Goal: Information Seeking & Learning: Learn about a topic

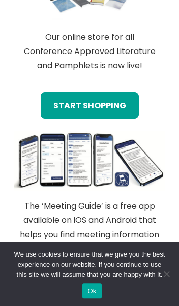
scroll to position [2130, 0]
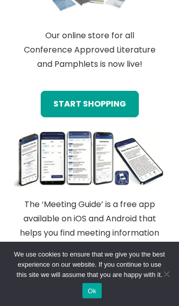
click at [115, 91] on link "start shopping" at bounding box center [90, 104] width 98 height 26
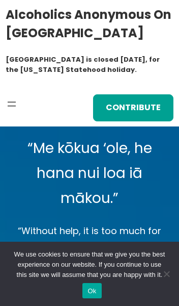
scroll to position [2194, 0]
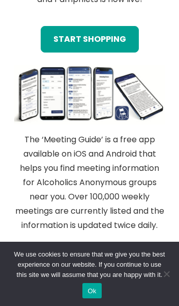
click at [141, 252] on link "download app for free" at bounding box center [89, 265] width 133 height 26
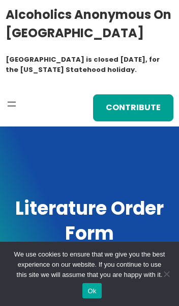
scroll to position [303, 0]
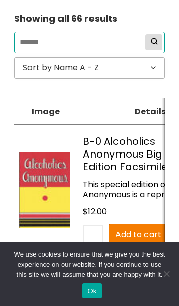
click at [101, 42] on input "search" at bounding box center [89, 42] width 151 height 21
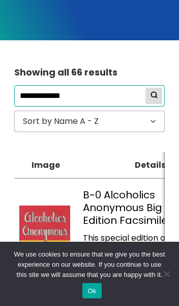
type input "**********"
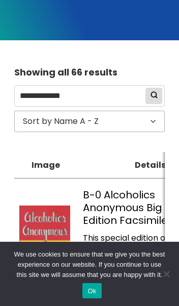
click at [153, 94] on circle at bounding box center [153, 94] width 5 height 5
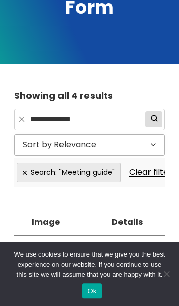
scroll to position [221, 0]
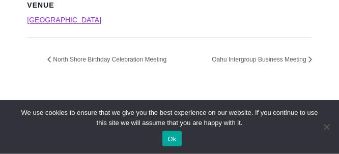
scroll to position [750, 0]
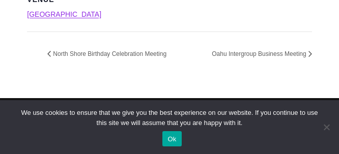
click at [179, 147] on button "Ok" at bounding box center [172, 138] width 19 height 15
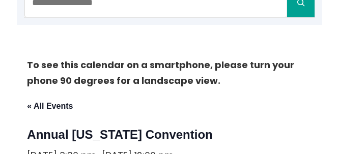
scroll to position [172, 0]
click at [65, 111] on link "« All Events" at bounding box center [50, 106] width 46 height 9
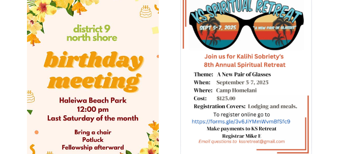
scroll to position [310, 0]
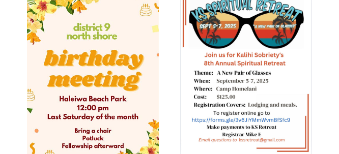
click at [253, 102] on img at bounding box center [246, 71] width 132 height 167
click at [272, 109] on img at bounding box center [246, 71] width 132 height 167
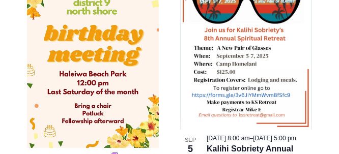
click at [243, 63] on img at bounding box center [246, 46] width 132 height 167
click at [252, 38] on img at bounding box center [246, 46] width 132 height 167
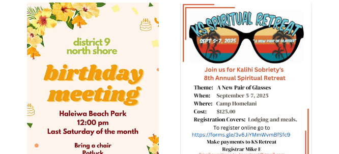
click at [256, 83] on img at bounding box center [246, 86] width 132 height 167
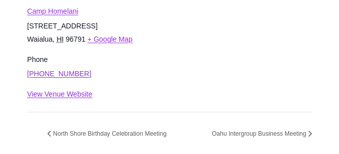
scroll to position [1412, 0]
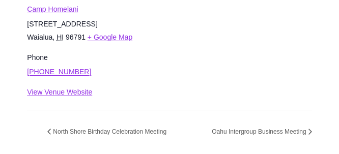
click at [92, 96] on link "View Venue Website" at bounding box center [59, 92] width 65 height 8
